Goal: Task Accomplishment & Management: Use online tool/utility

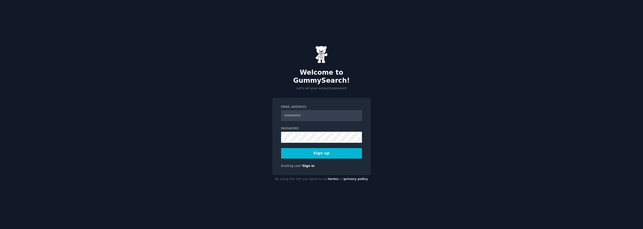
click at [317, 114] on input "Email Address" at bounding box center [321, 115] width 81 height 11
type input "**********"
click at [323, 149] on button "Sign up" at bounding box center [321, 153] width 81 height 11
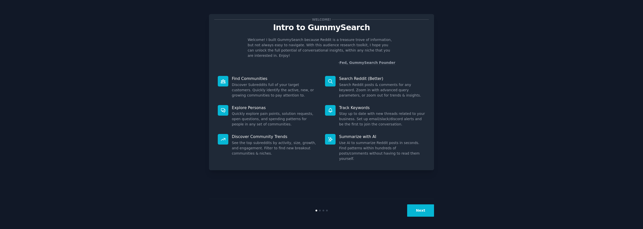
click at [425, 211] on button "Next" at bounding box center [420, 210] width 27 height 12
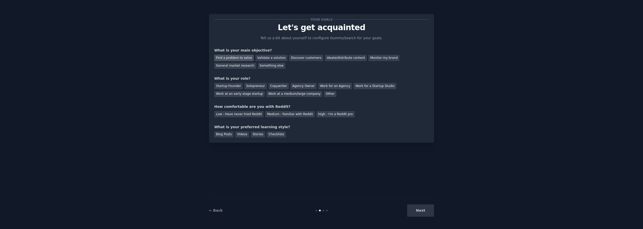
click at [242, 60] on div "Find a problem to solve" at bounding box center [233, 58] width 39 height 6
click at [269, 57] on div "Validate a solution" at bounding box center [272, 58] width 32 height 6
click at [240, 58] on div "Find a problem to solve" at bounding box center [233, 58] width 39 height 6
click at [265, 91] on div "Work at an early stage startup" at bounding box center [239, 94] width 51 height 6
click at [245, 115] on div "Low - Have never tried Reddit" at bounding box center [238, 114] width 49 height 6
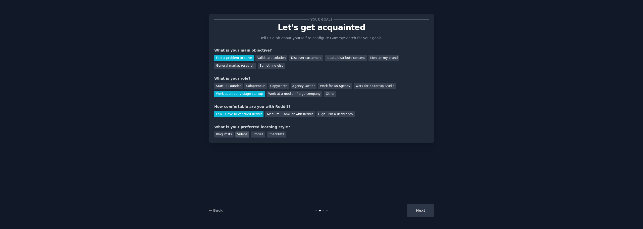
click at [242, 133] on div "Videos" at bounding box center [243, 134] width 14 height 6
click at [425, 211] on button "Next" at bounding box center [420, 210] width 27 height 12
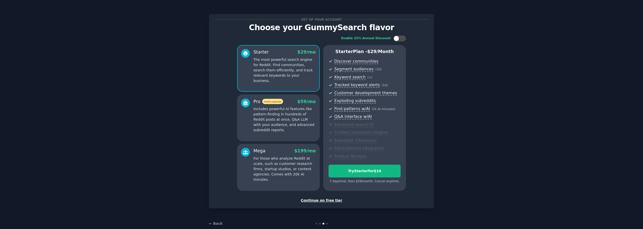
click at [327, 200] on div "Continue on free tier" at bounding box center [321, 200] width 215 height 5
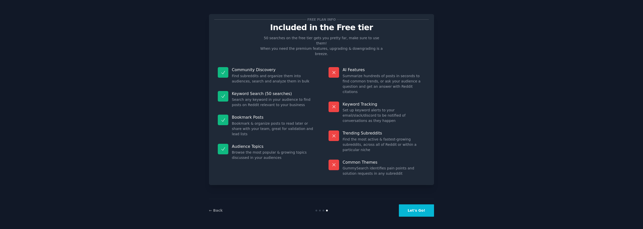
click at [420, 208] on button "Let's Go!" at bounding box center [416, 210] width 35 height 12
